Goal: Task Accomplishment & Management: Complete application form

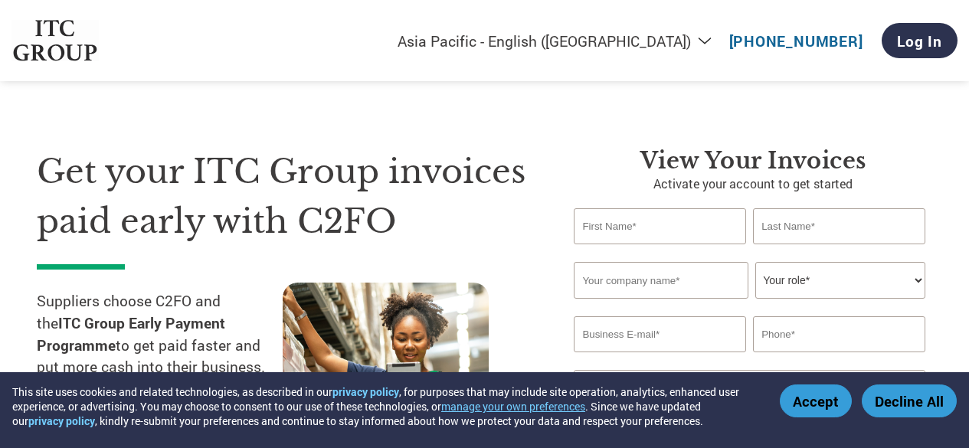
select select "en-IN"
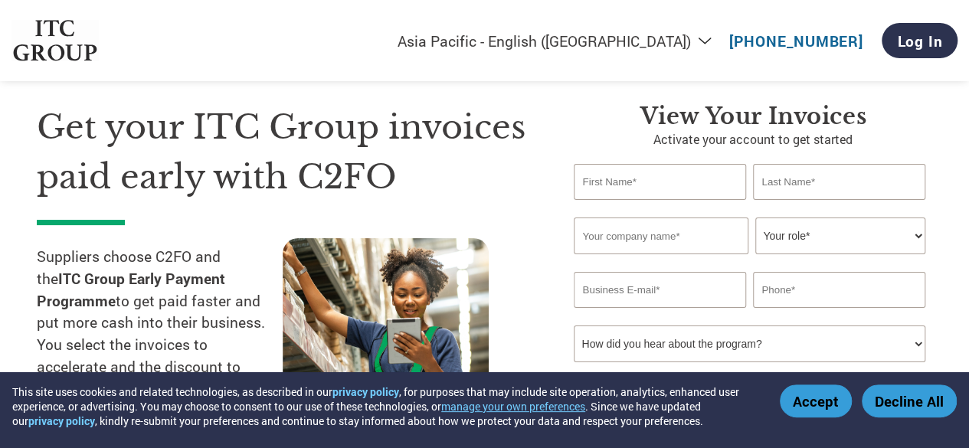
scroll to position [44, 0]
click at [614, 186] on input "text" at bounding box center [660, 183] width 172 height 36
type input "Rahul"
type input "Deshpande"
type input "Devson Impex Pvt Ltd"
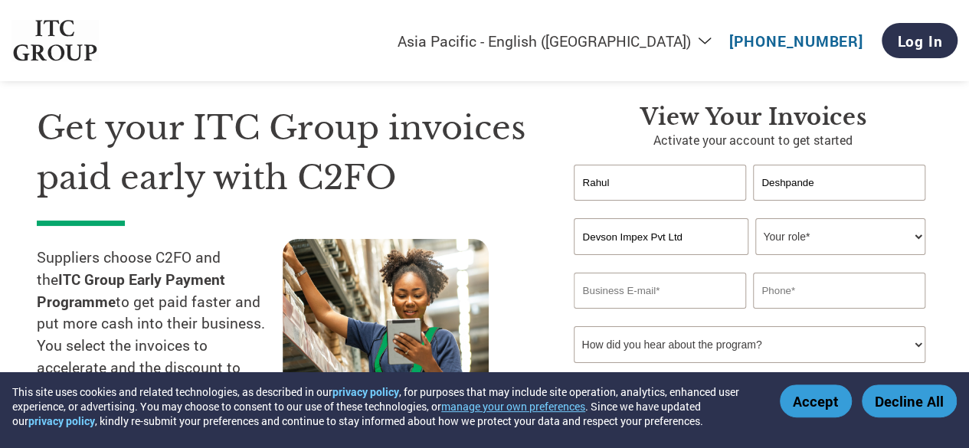
click at [886, 211] on div "Invalid last name or last name is too long" at bounding box center [839, 207] width 172 height 10
click at [893, 233] on select "Your role* CFO Controller Credit Manager Finance Director Treasurer CEO Preside…" at bounding box center [839, 236] width 169 height 37
select select "OTHER"
click at [755, 219] on select "Your role* CFO Controller Credit Manager Finance Director Treasurer CEO Preside…" at bounding box center [839, 236] width 169 height 37
click at [654, 296] on input "email" at bounding box center [660, 291] width 172 height 36
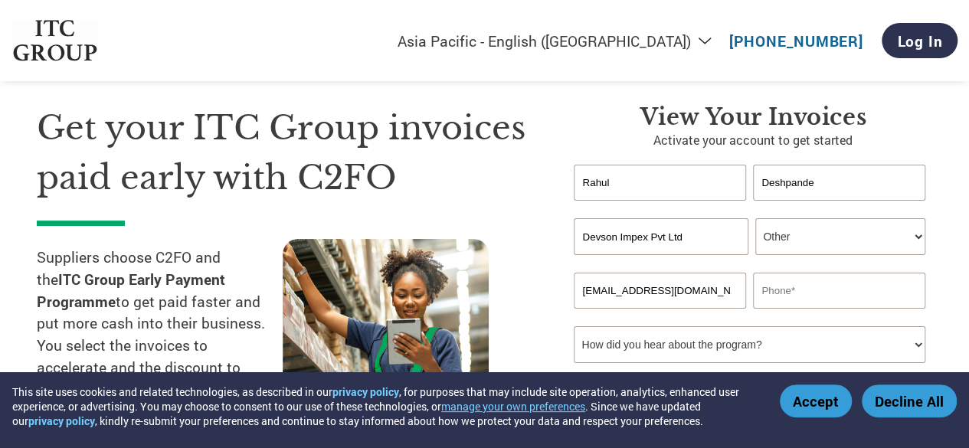
type input "food@devson.in"
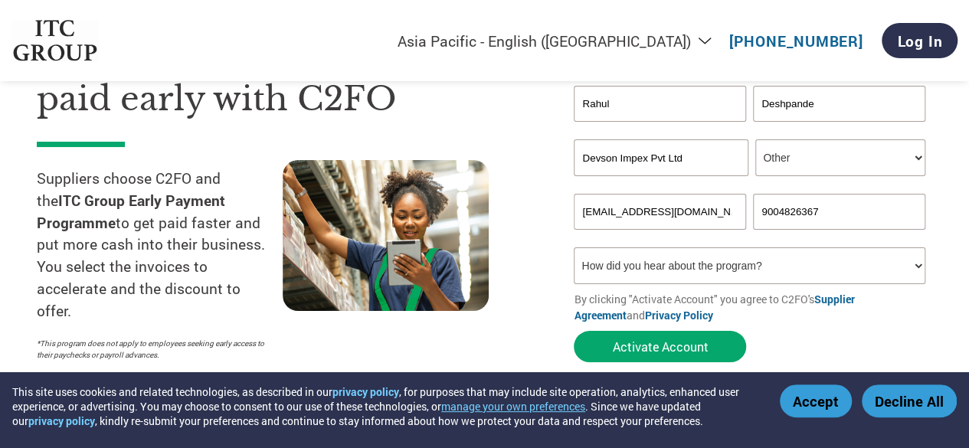
scroll to position [123, 0]
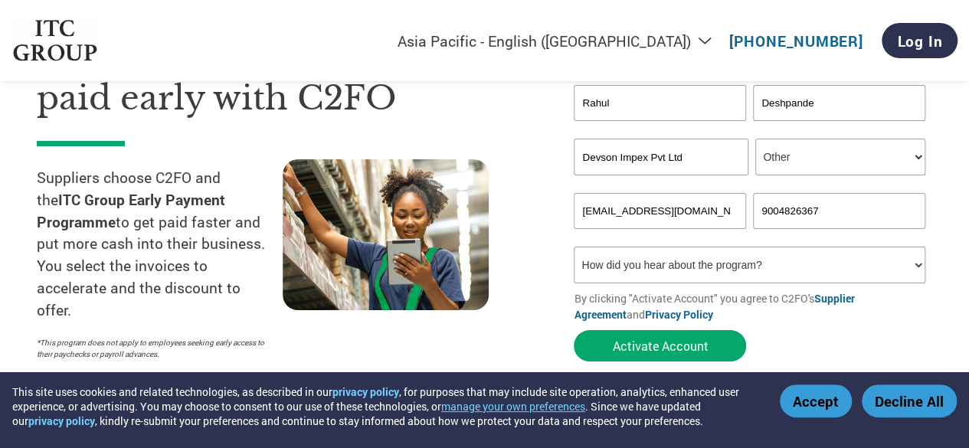
type input "9004826367"
click at [663, 267] on select "How did you hear about the program? Received a letter Email Social Media Online…" at bounding box center [749, 265] width 351 height 37
select select "Email"
click at [574, 248] on select "How did you hear about the program? Received a letter Email Social Media Online…" at bounding box center [749, 265] width 351 height 37
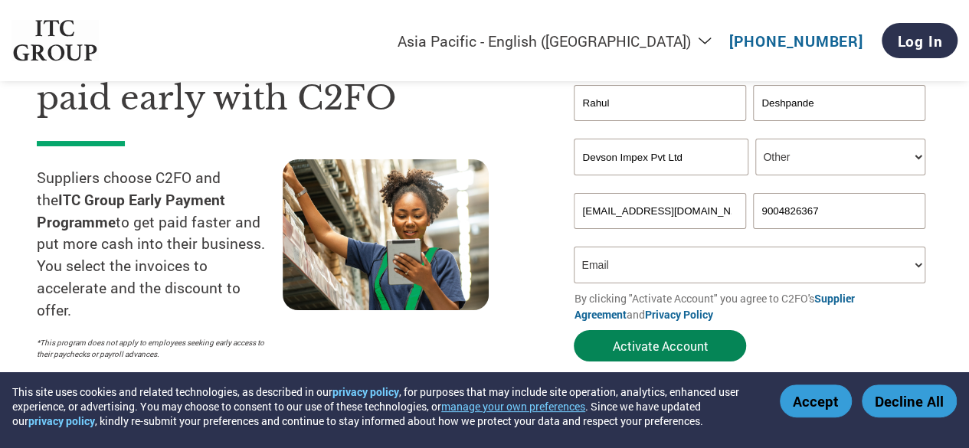
click at [634, 349] on button "Activate Account" at bounding box center [660, 345] width 172 height 31
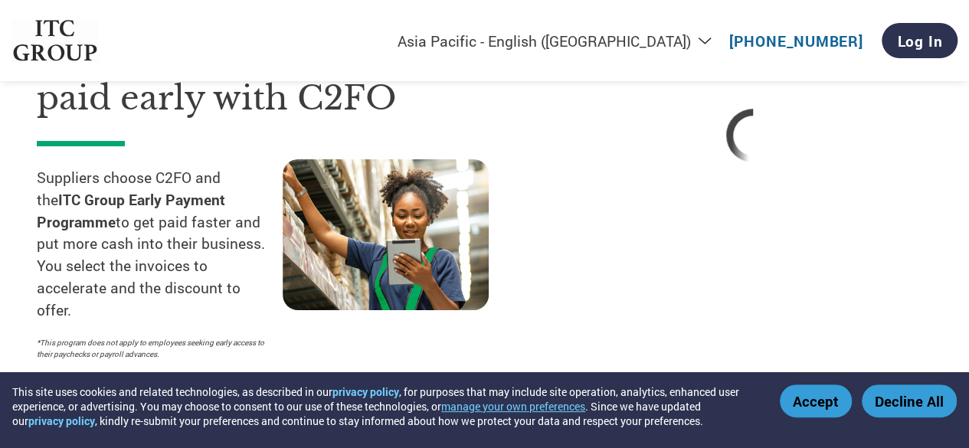
select select "en-IN"
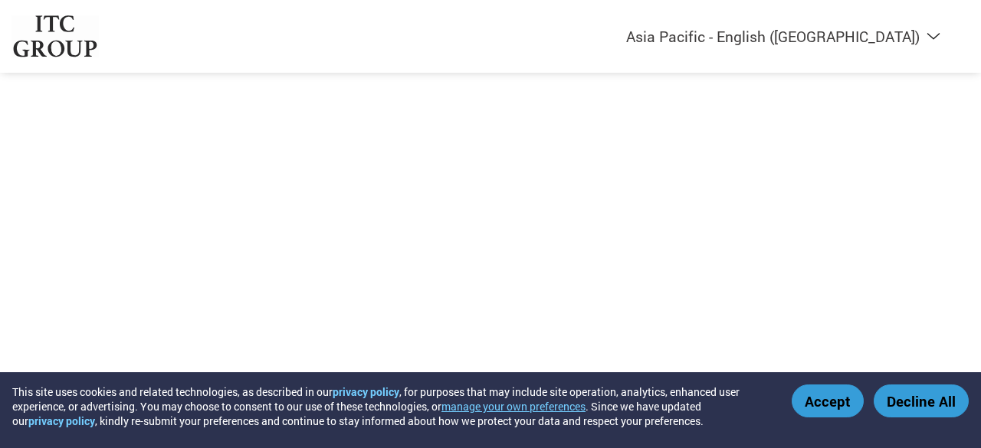
select select "en-IN"
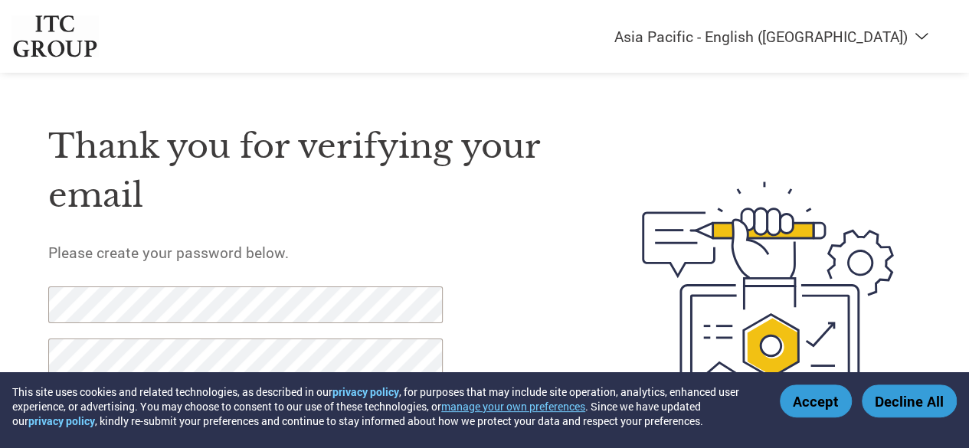
click at [806, 388] on button "Accept" at bounding box center [816, 401] width 72 height 33
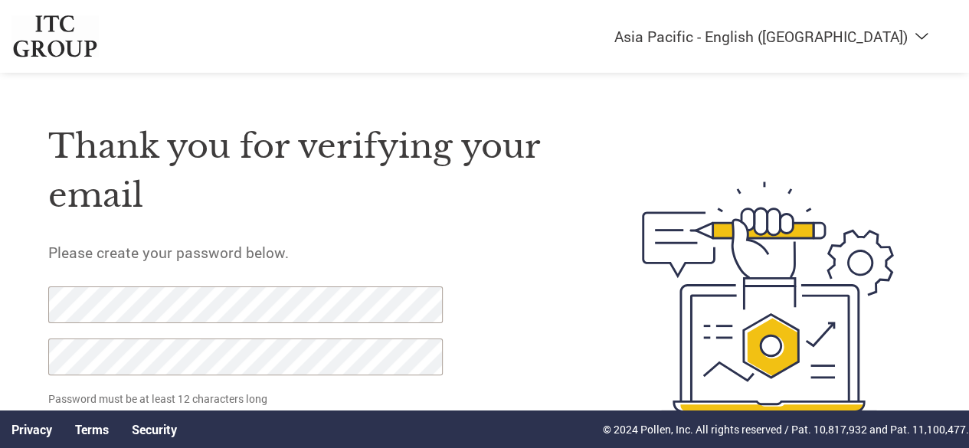
scroll to position [84, 0]
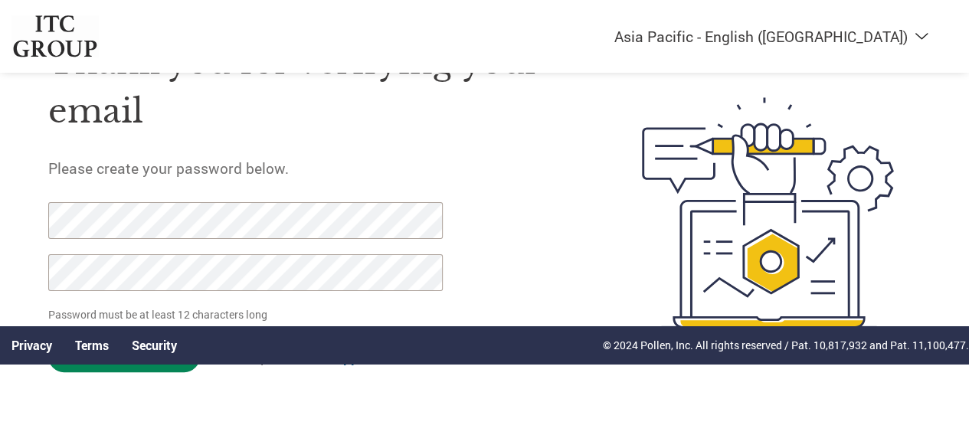
click at [144, 369] on input "Set Password" at bounding box center [124, 356] width 152 height 31
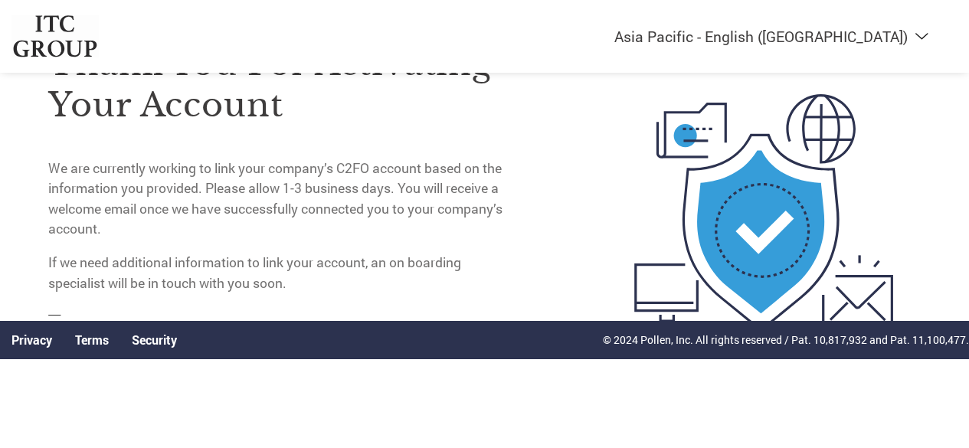
scroll to position [95, 0]
